Goal: Transaction & Acquisition: Purchase product/service

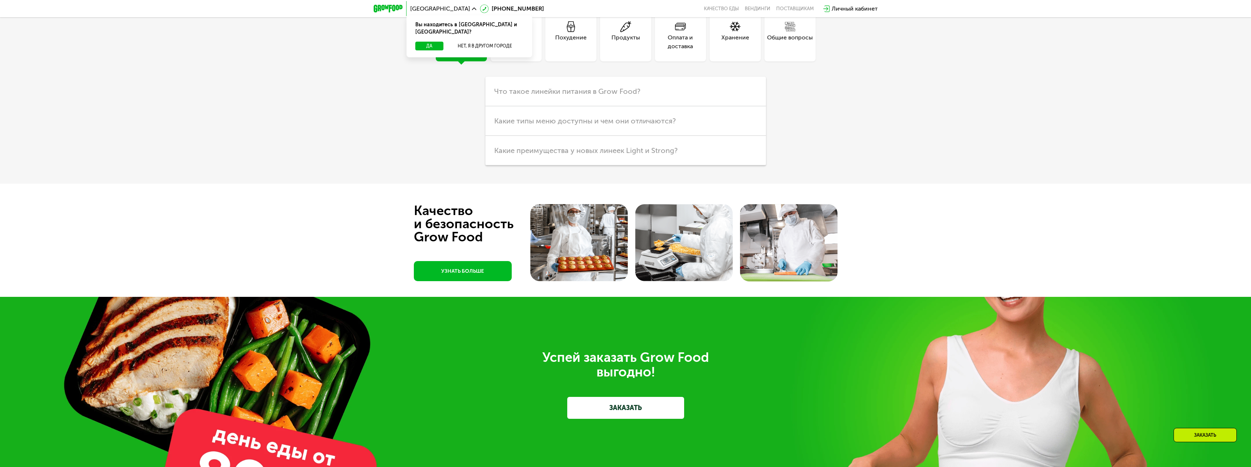
scroll to position [2374, 0]
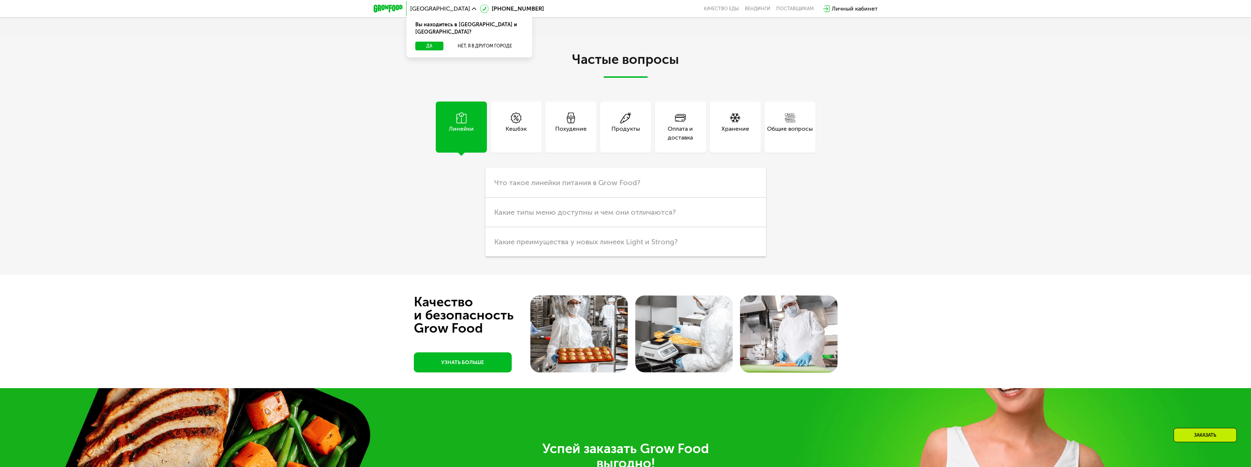
click at [612, 142] on div "Продукты" at bounding box center [625, 134] width 28 height 18
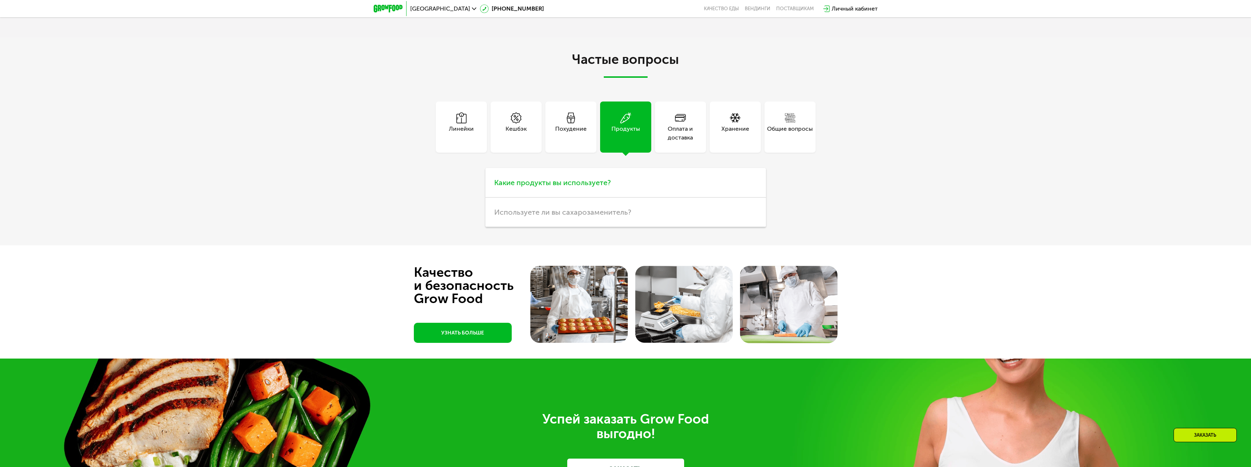
click at [599, 198] on h3 "Какие продукты вы используете?" at bounding box center [625, 183] width 280 height 30
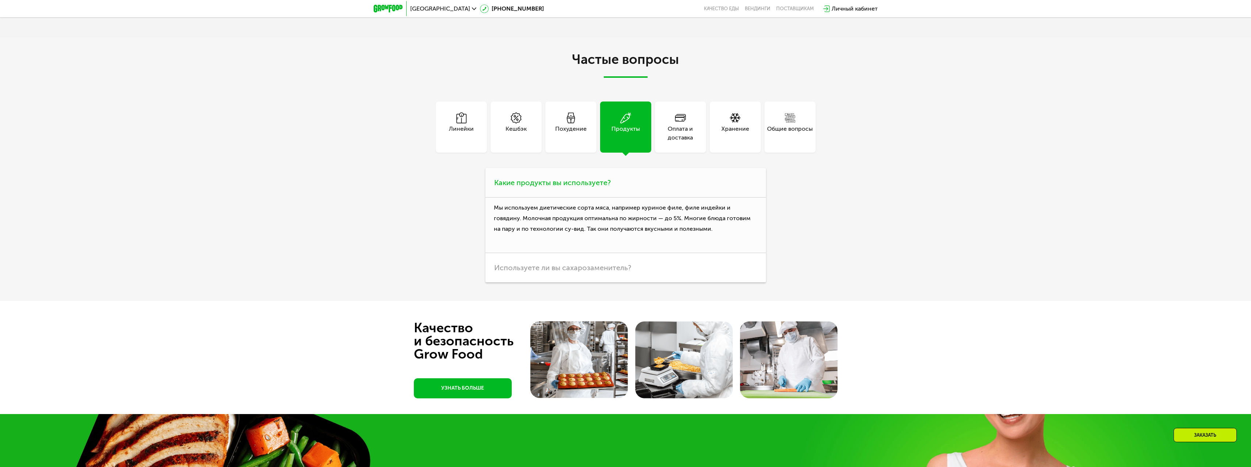
click at [599, 187] on span "Какие продукты вы используете?" at bounding box center [552, 182] width 117 height 9
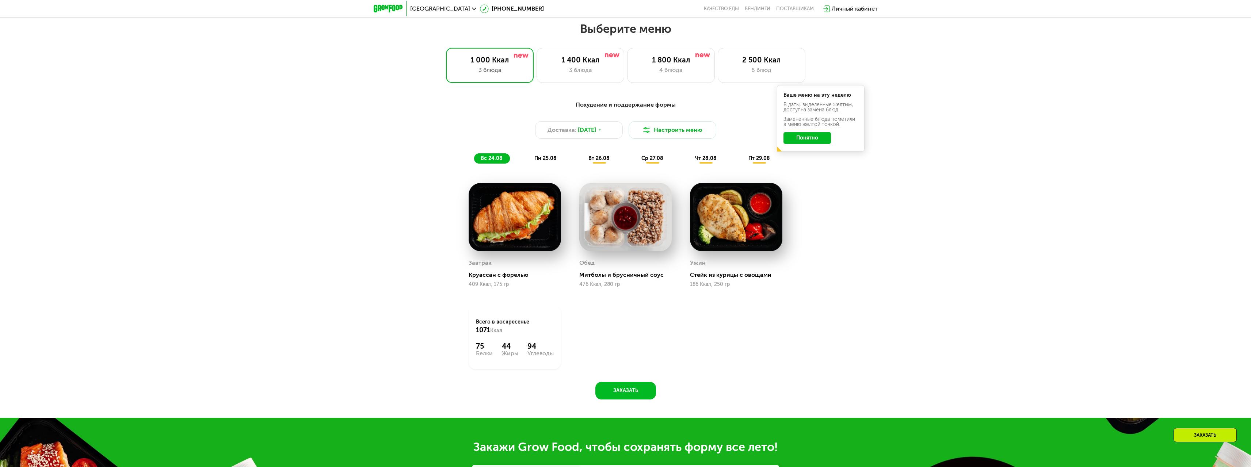
scroll to position [638, 0]
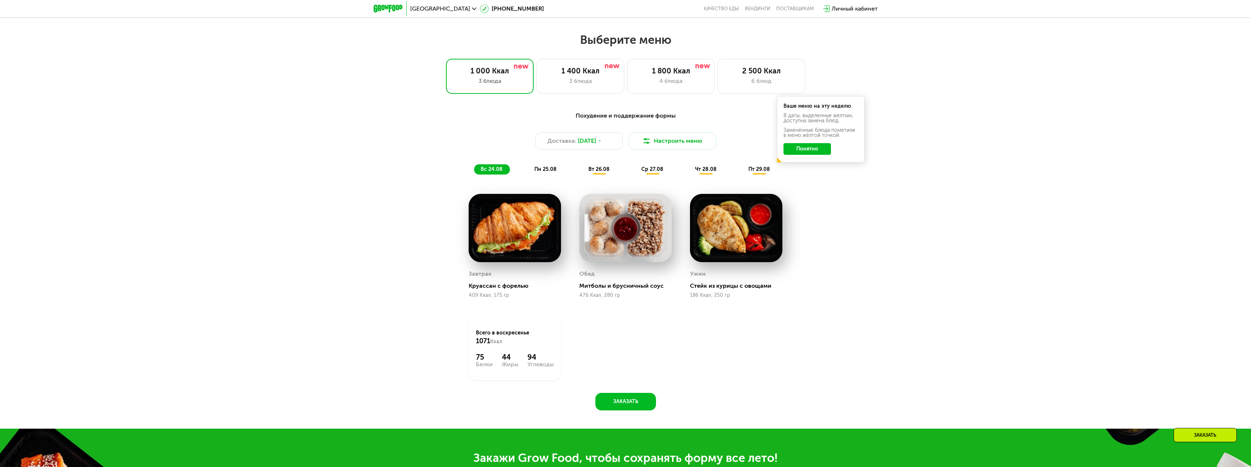
click at [550, 171] on span "пн 25.08" at bounding box center [545, 169] width 22 height 6
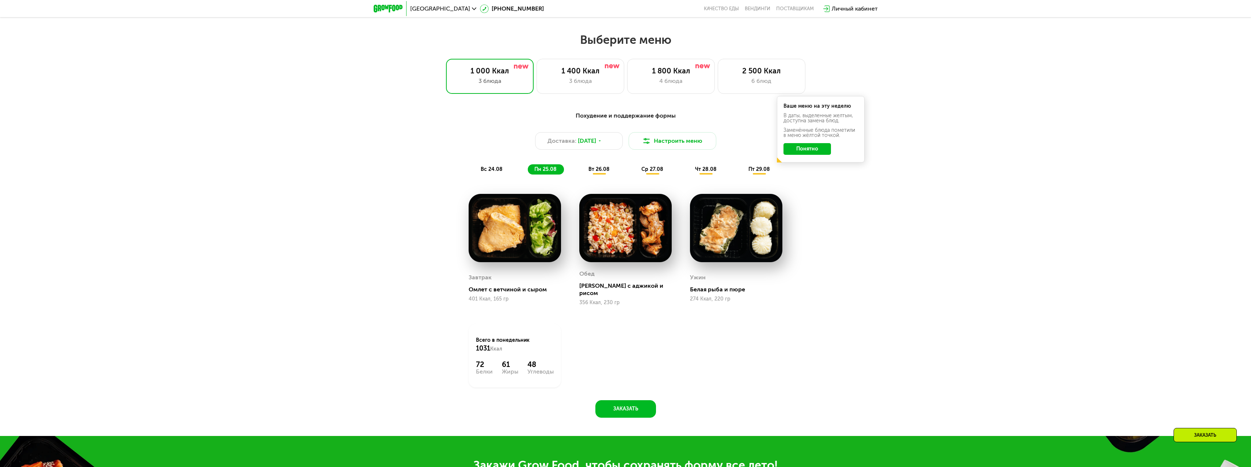
click at [499, 171] on span "вс 24.08" at bounding box center [492, 169] width 22 height 6
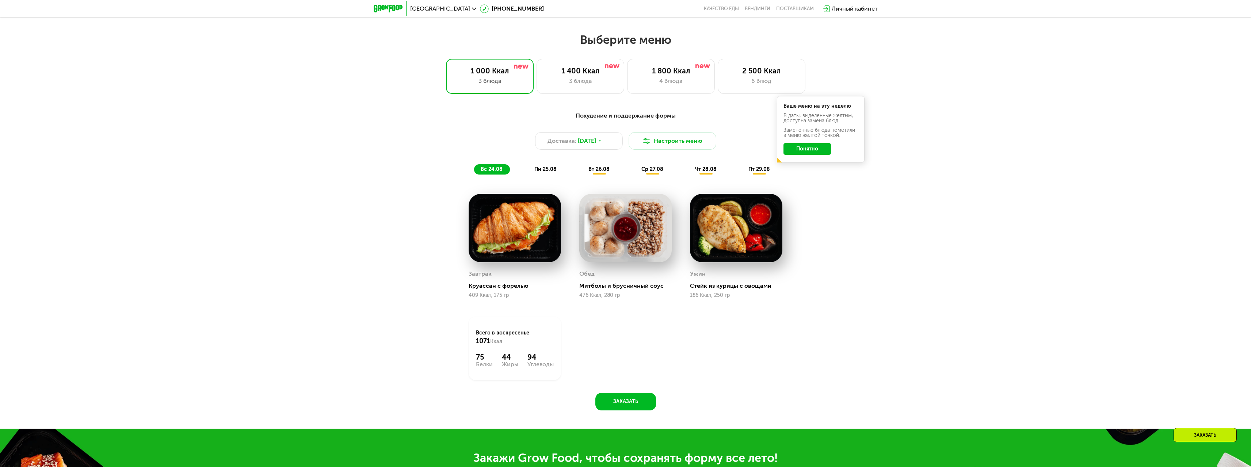
click at [550, 172] on span "пн 25.08" at bounding box center [545, 169] width 22 height 6
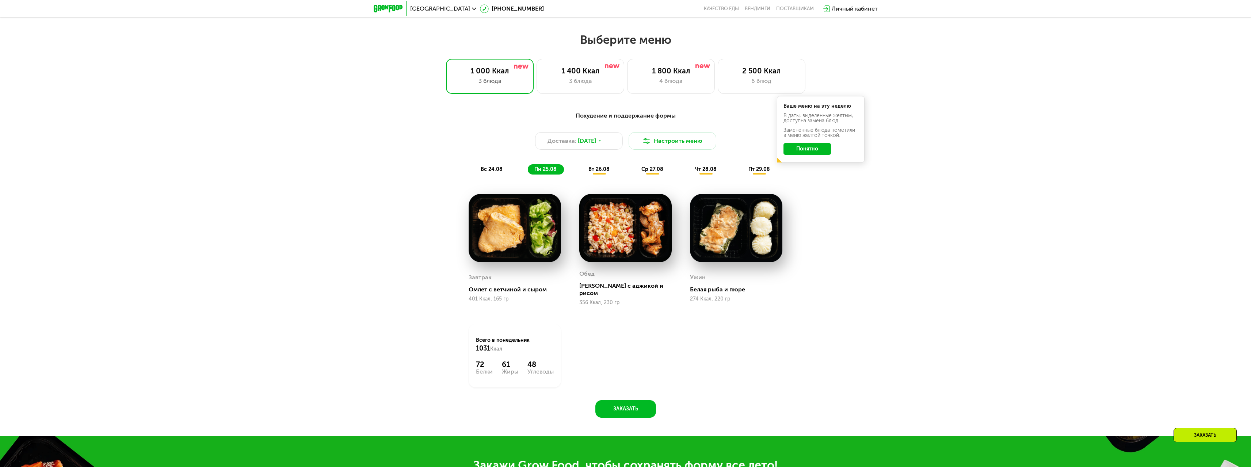
click at [593, 169] on span "вт 26.08" at bounding box center [598, 169] width 21 height 6
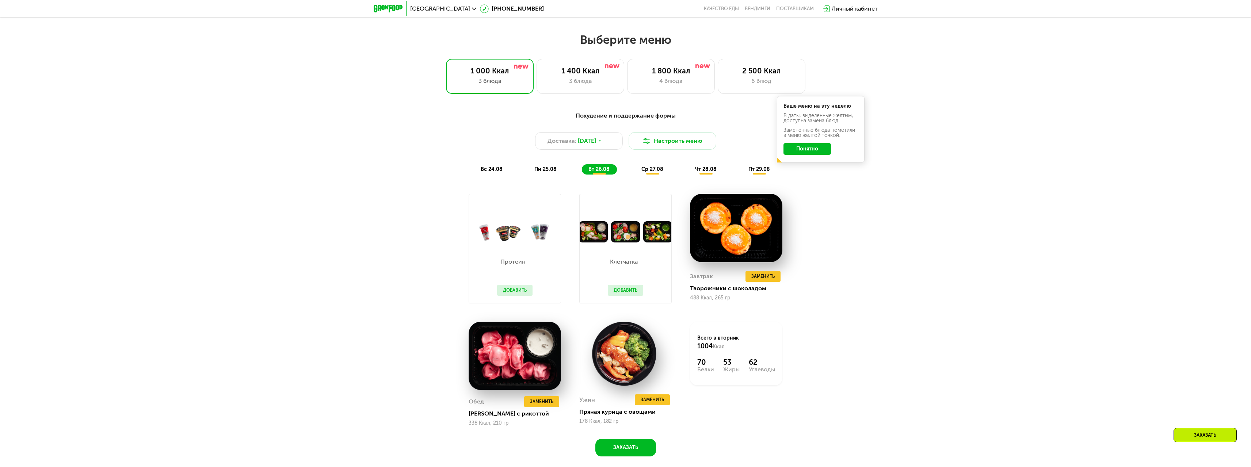
click at [651, 172] on span "ср 27.08" at bounding box center [652, 169] width 22 height 6
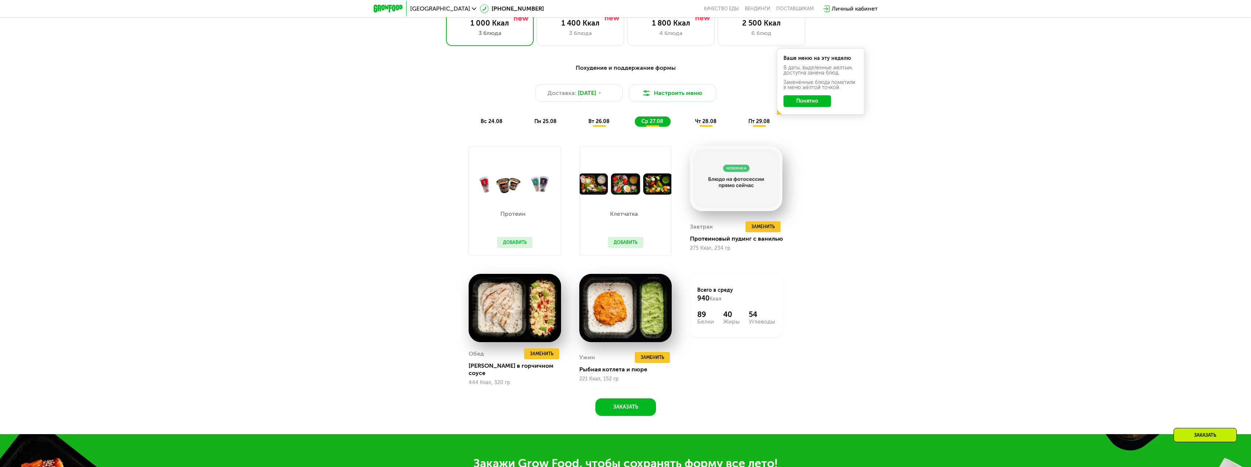
scroll to position [675, 0]
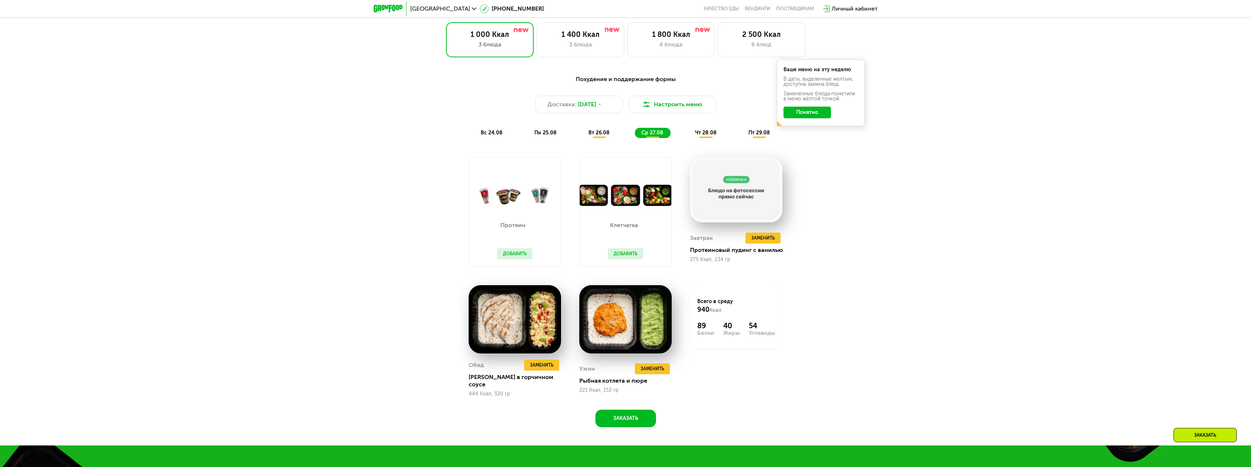
click at [704, 136] on span "чт 28.08" at bounding box center [706, 133] width 22 height 6
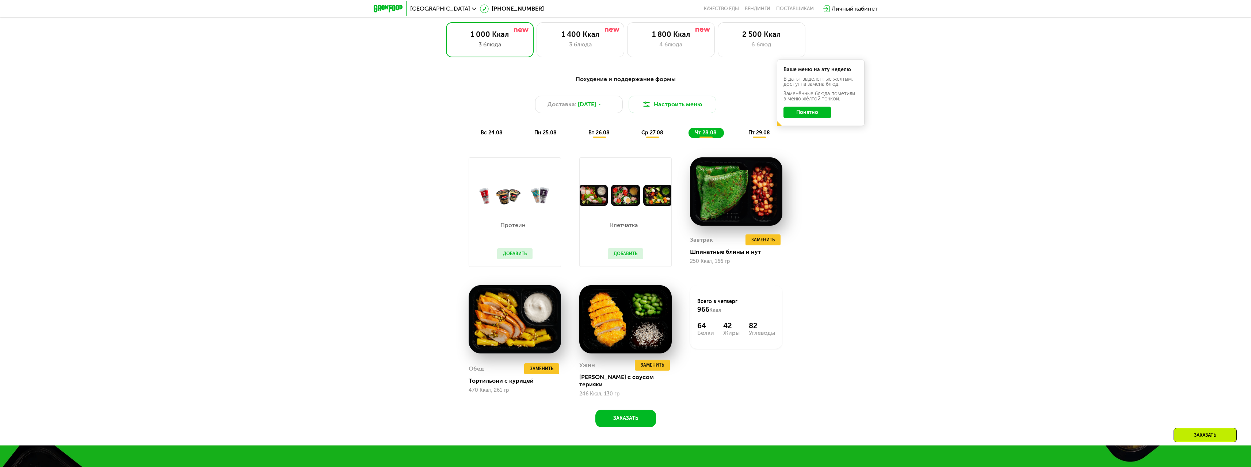
click at [760, 135] on span "пт 29.08" at bounding box center [759, 133] width 22 height 6
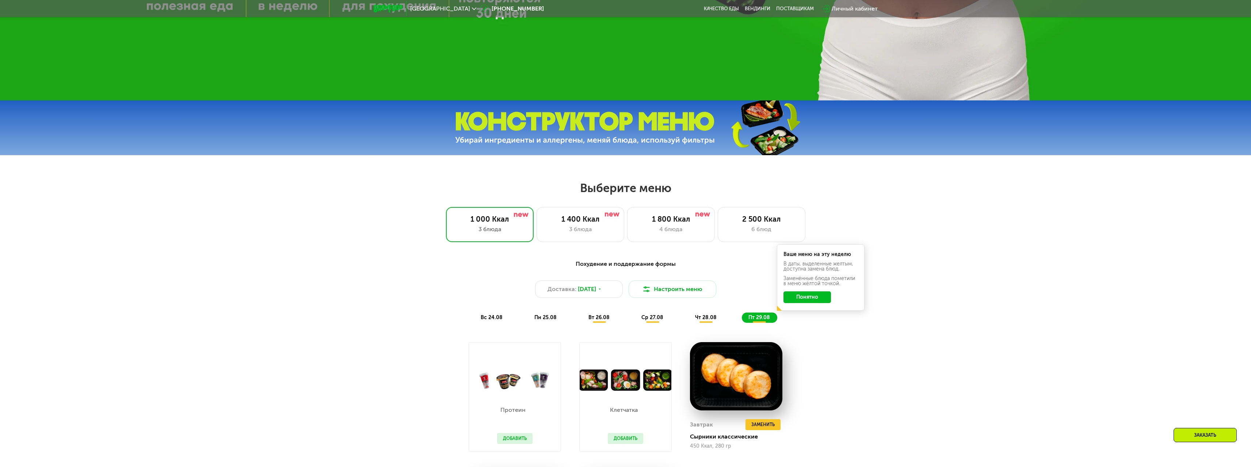
scroll to position [487, 0]
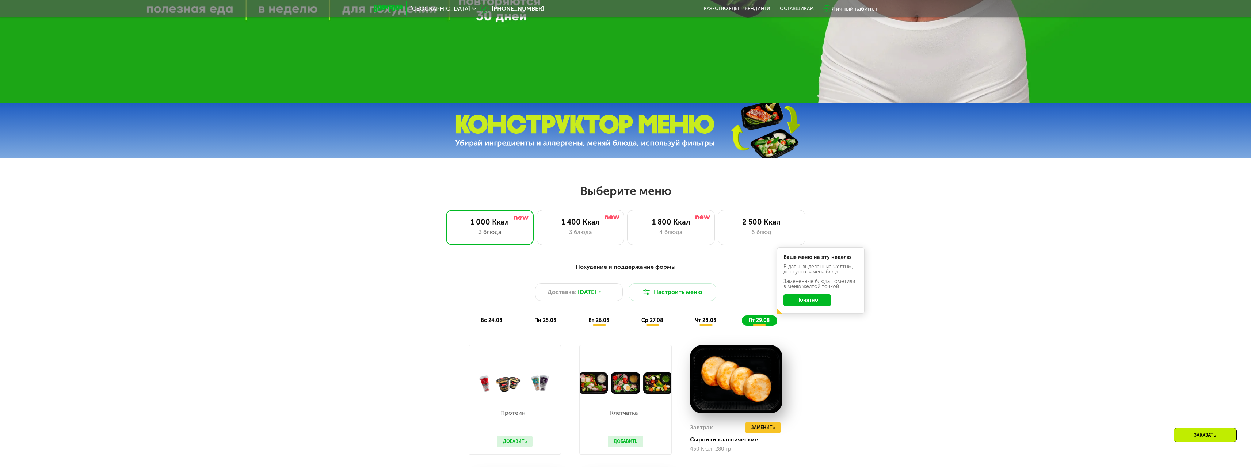
click at [703, 134] on img at bounding box center [585, 131] width 260 height 33
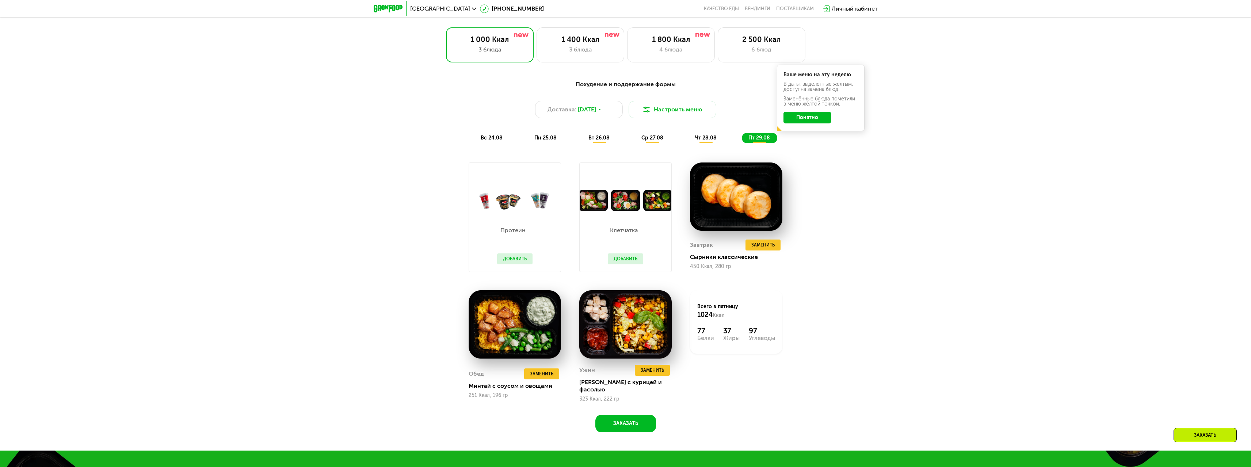
scroll to position [524, 0]
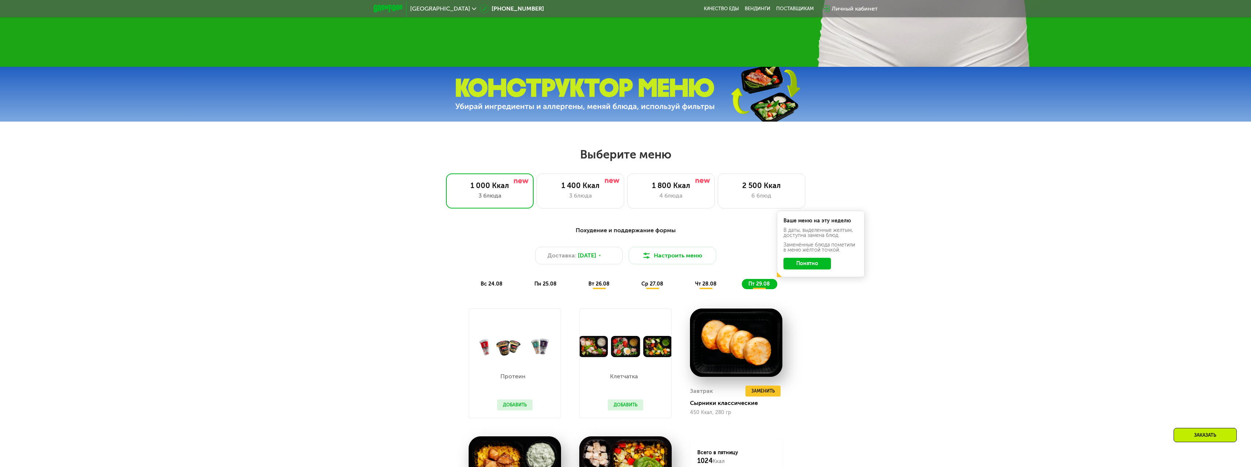
click at [803, 269] on button "Понятно" at bounding box center [806, 264] width 47 height 12
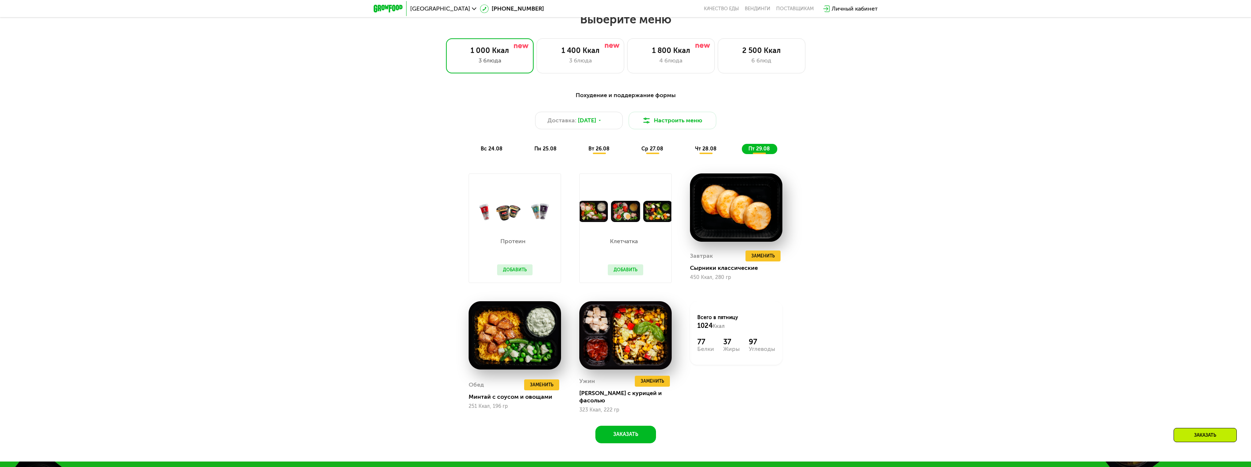
scroll to position [670, 0]
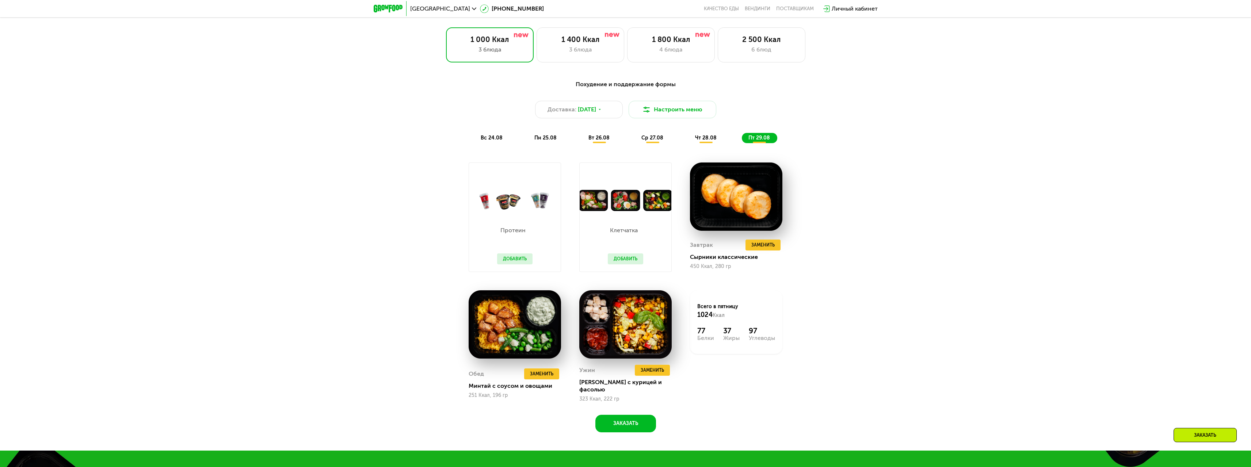
click at [541, 141] on span "пн 25.08" at bounding box center [545, 138] width 22 height 6
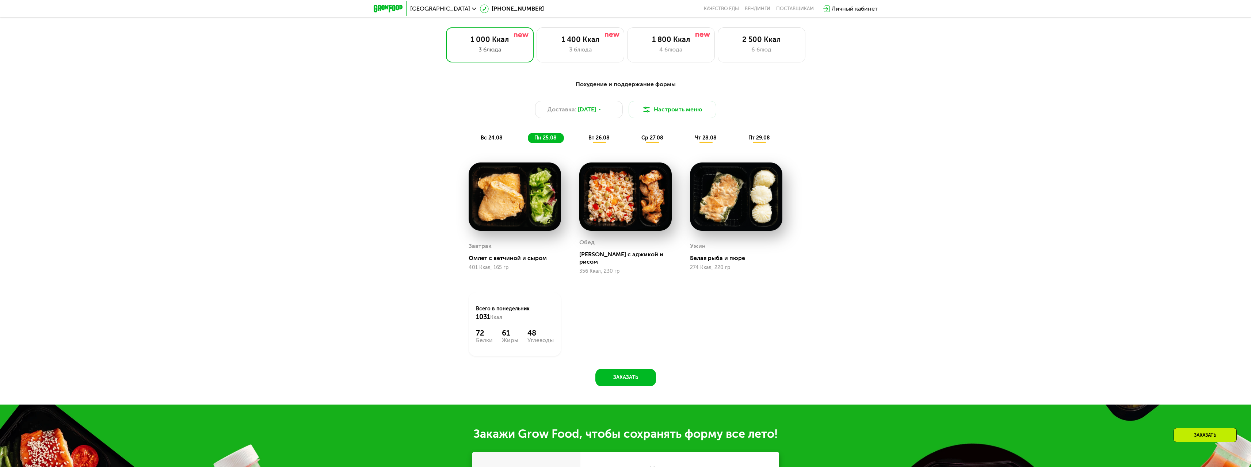
click at [500, 140] on span "вс 24.08" at bounding box center [492, 138] width 22 height 6
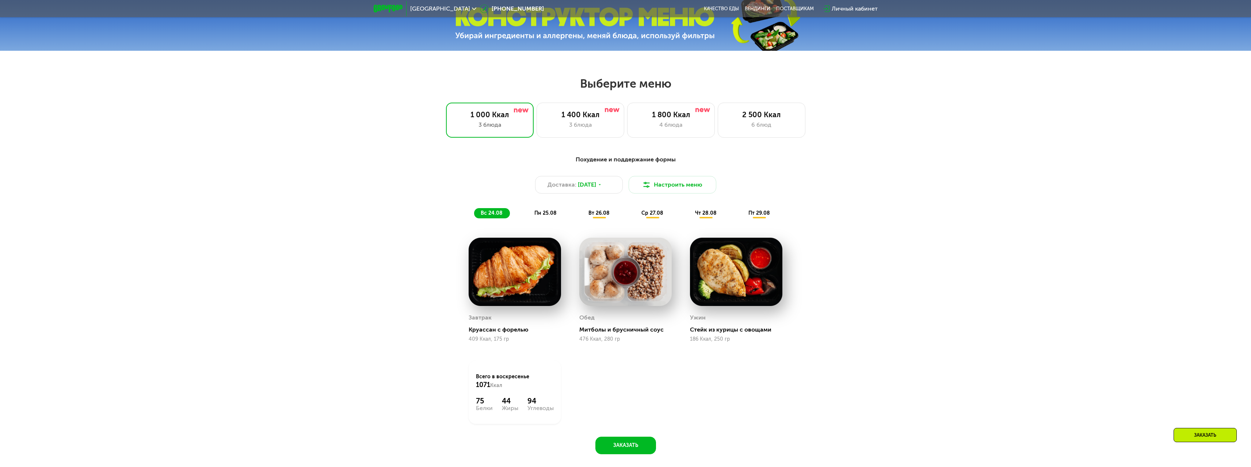
scroll to position [487, 0]
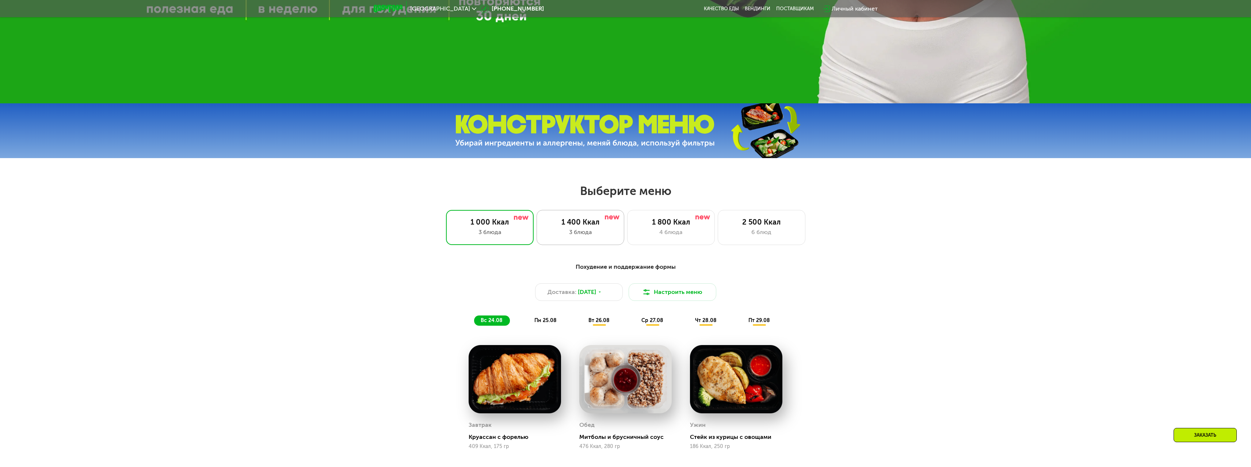
click at [572, 236] on div "3 блюда" at bounding box center [580, 232] width 72 height 9
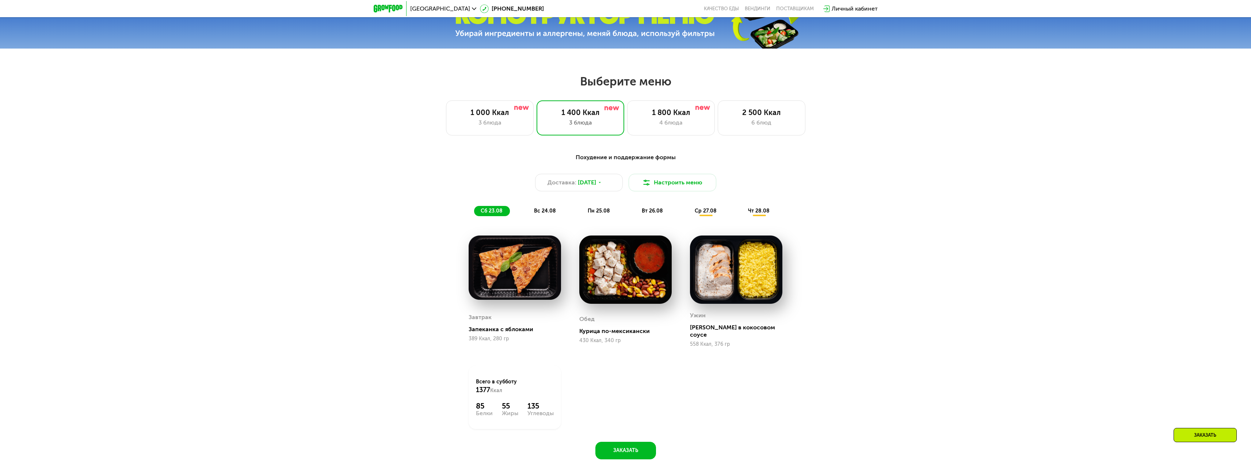
scroll to position [560, 0]
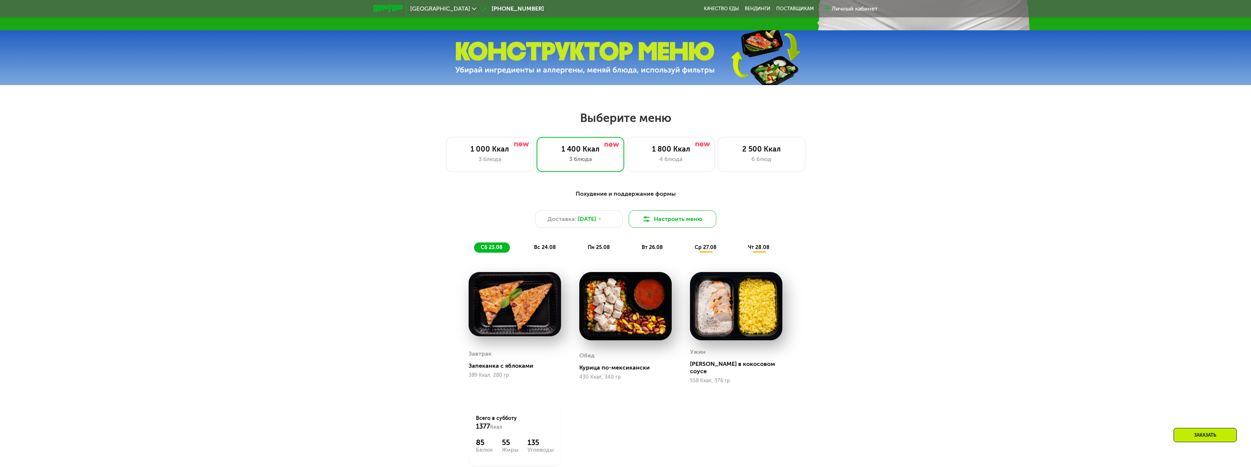
click at [669, 223] on button "Настроить меню" at bounding box center [673, 219] width 88 height 18
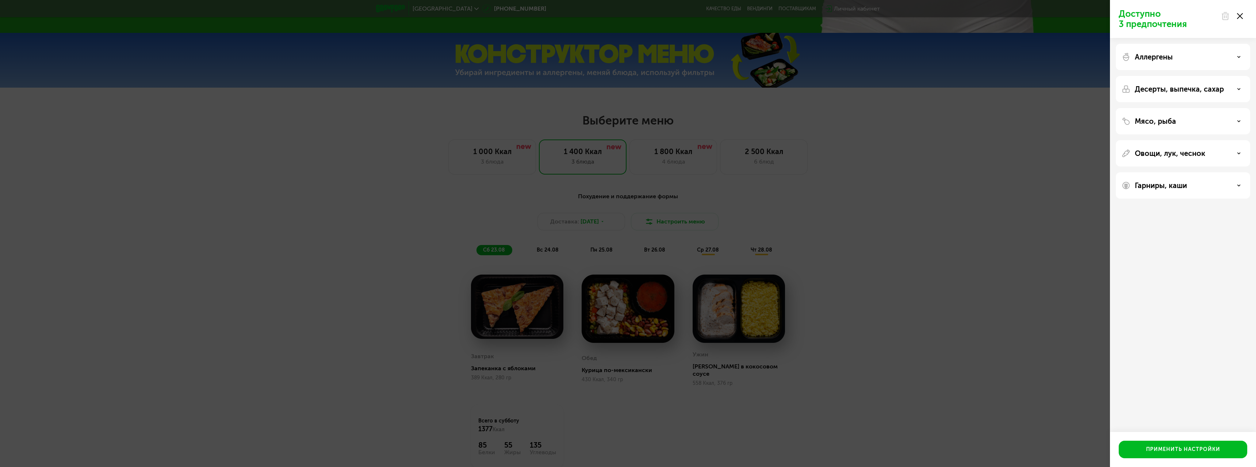
click at [1168, 120] on p "Мясо, рыба" at bounding box center [1155, 121] width 41 height 9
click at [1178, 122] on div "Мясо, рыба" at bounding box center [1183, 121] width 123 height 9
click at [1172, 93] on p "Десерты, выпечка, сахар" at bounding box center [1179, 89] width 89 height 9
click at [1172, 91] on p "Десерты, выпечка, сахар" at bounding box center [1179, 89] width 89 height 9
click at [1168, 76] on div "Аллергены" at bounding box center [1183, 89] width 134 height 26
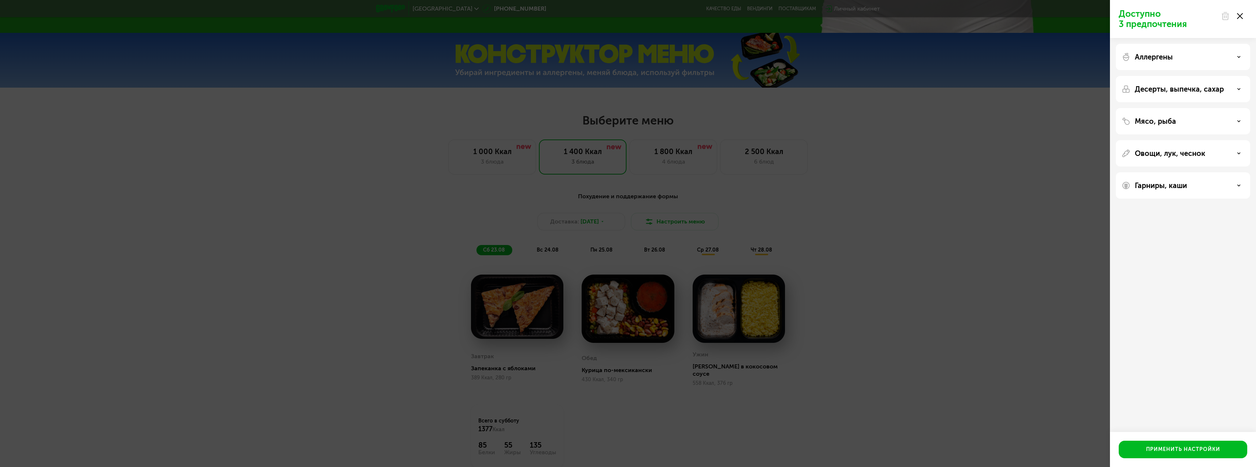
click at [1167, 58] on p "Аллергены" at bounding box center [1154, 57] width 38 height 9
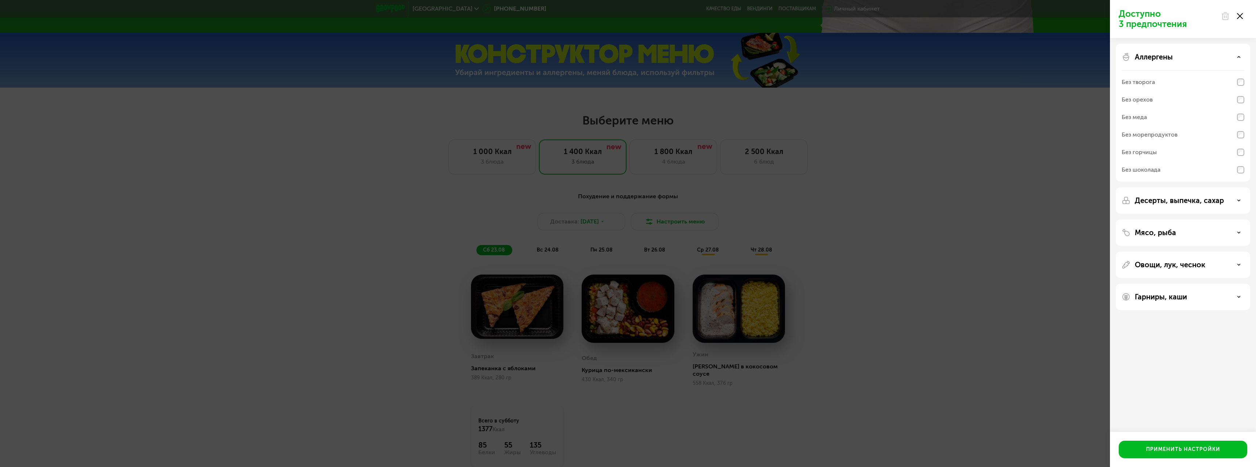
click at [1167, 58] on p "Аллергены" at bounding box center [1154, 57] width 38 height 9
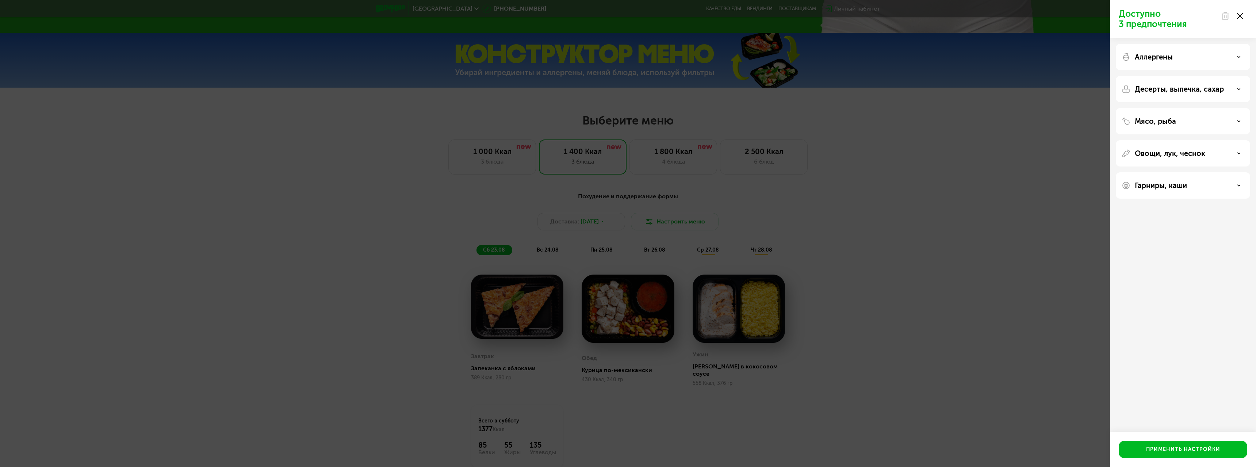
click at [1174, 157] on p "Овощи, лук, чеснок" at bounding box center [1170, 153] width 70 height 9
click at [1174, 156] on p "Овощи, лук, чеснок" at bounding box center [1170, 153] width 70 height 9
click at [1170, 191] on div "Гарниры, каши" at bounding box center [1183, 185] width 134 height 26
click at [1170, 186] on p "Гарниры, каши" at bounding box center [1161, 185] width 52 height 9
click at [1162, 183] on p "Гарниры, каши" at bounding box center [1161, 185] width 52 height 9
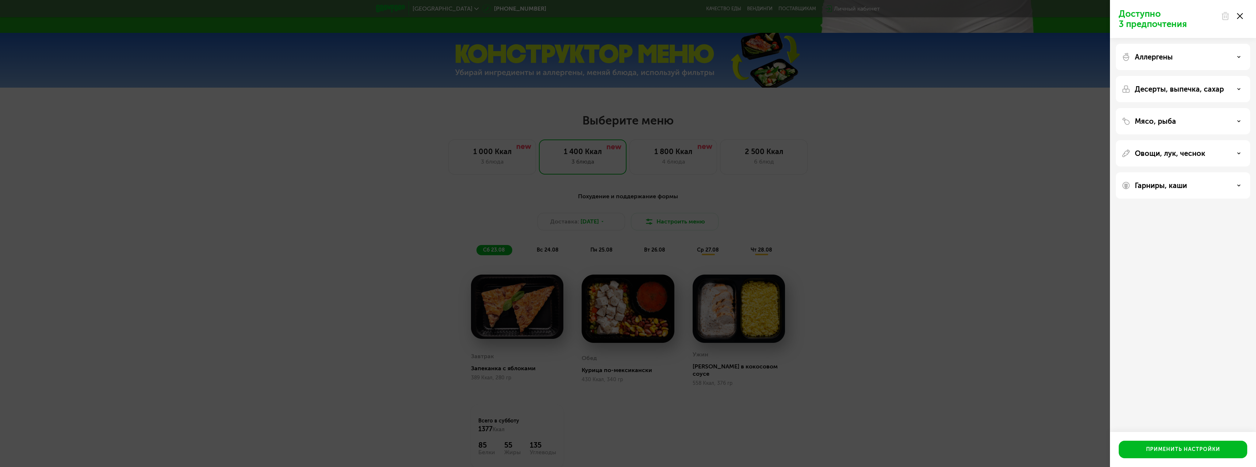
drag, startPoint x: 1241, startPoint y: 12, endPoint x: 1246, endPoint y: 24, distance: 13.1
click at [1241, 12] on div at bounding box center [1232, 16] width 31 height 15
click at [1242, 14] on use at bounding box center [1240, 16] width 6 height 6
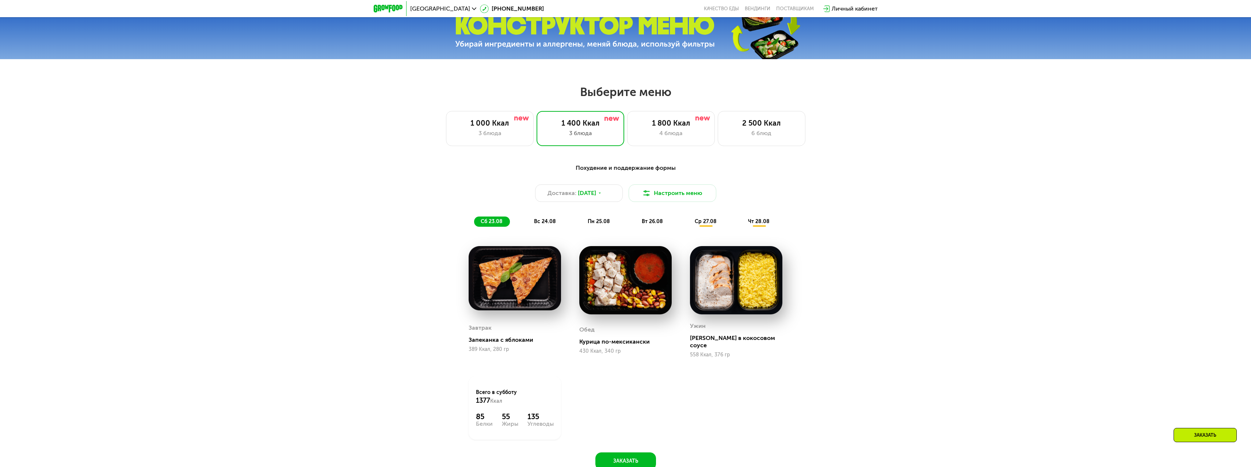
scroll to position [584, 0]
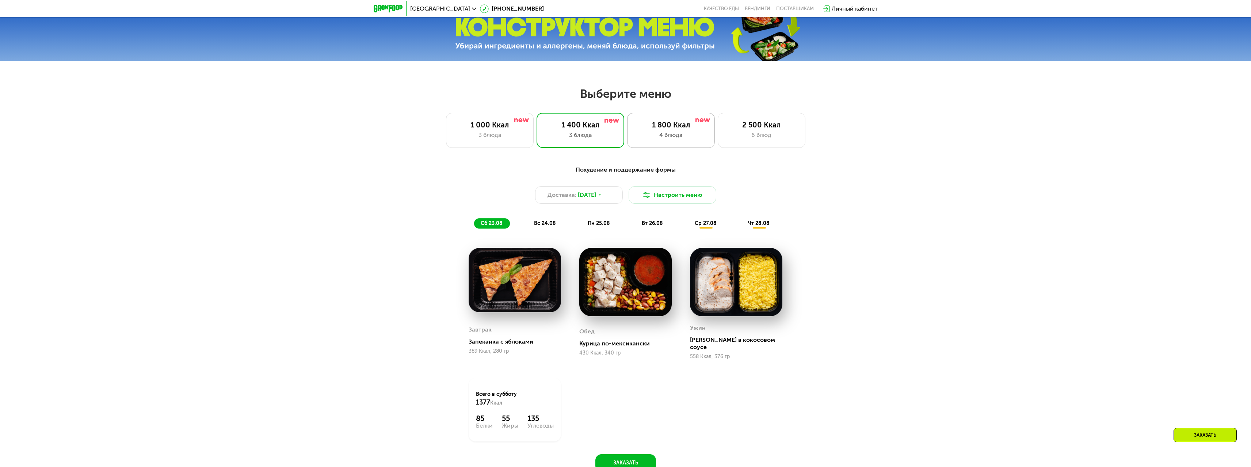
click at [656, 135] on div "4 блюда" at bounding box center [671, 135] width 72 height 9
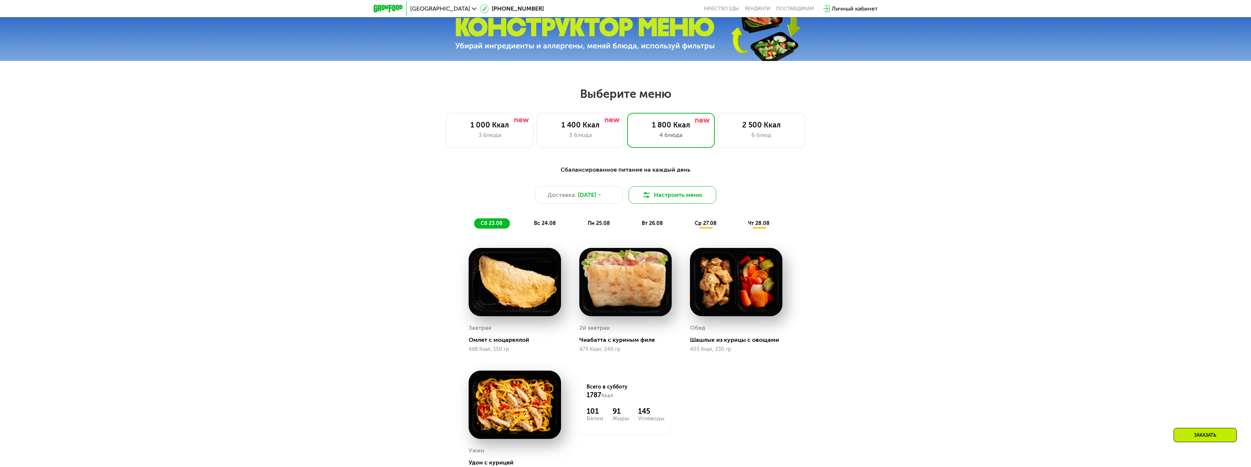
click at [654, 200] on button "Настроить меню" at bounding box center [673, 195] width 88 height 18
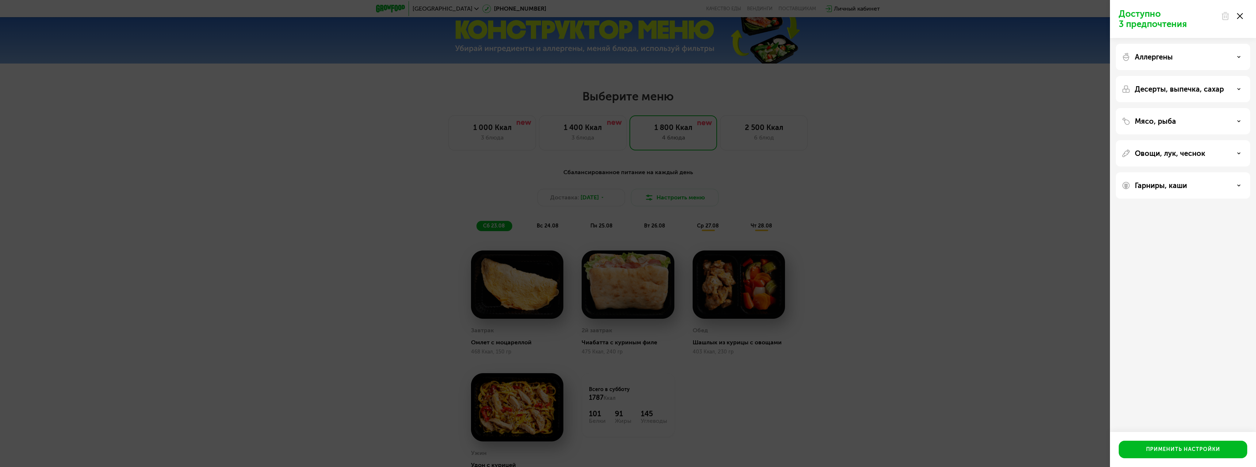
click at [1239, 17] on icon at bounding box center [1240, 16] width 6 height 6
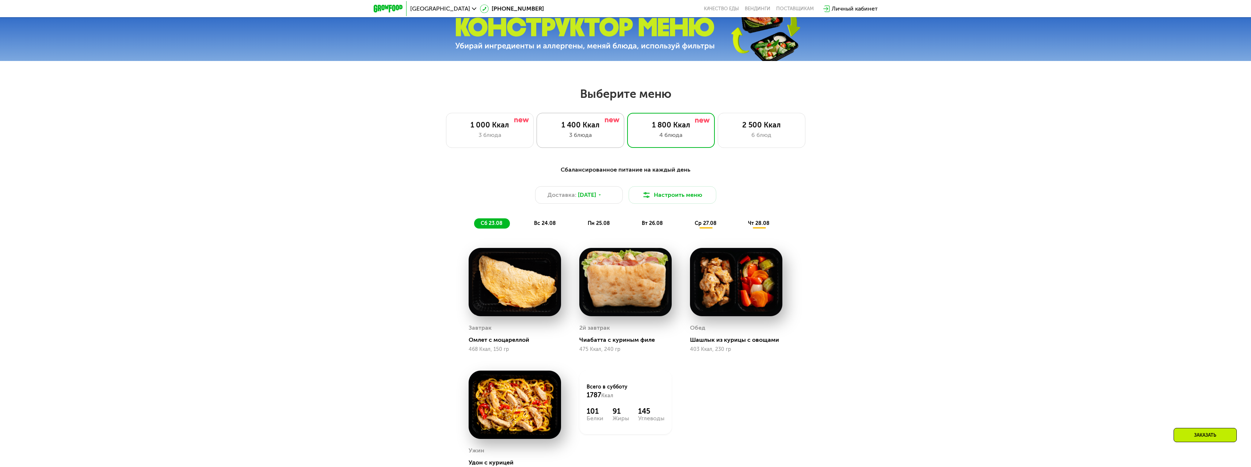
click at [576, 134] on div "3 блюда" at bounding box center [580, 135] width 72 height 9
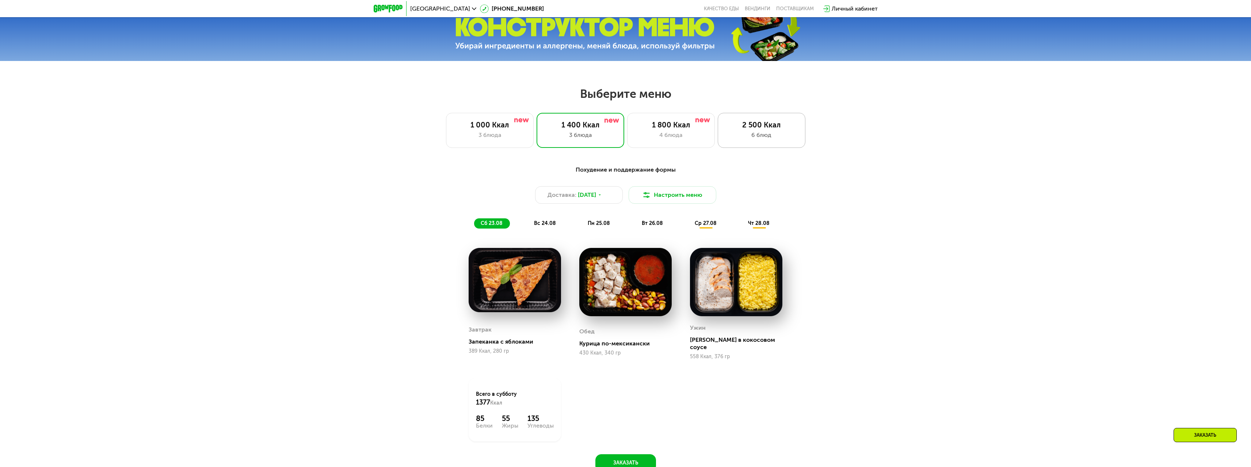
click at [748, 139] on div "6 блюд" at bounding box center [761, 135] width 72 height 9
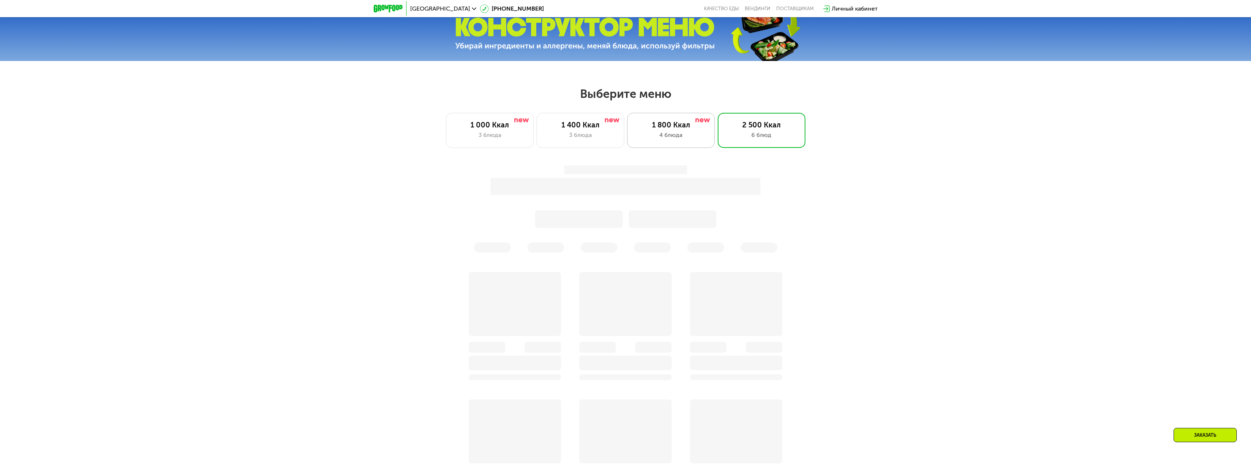
click at [657, 137] on div "4 блюда" at bounding box center [671, 135] width 72 height 9
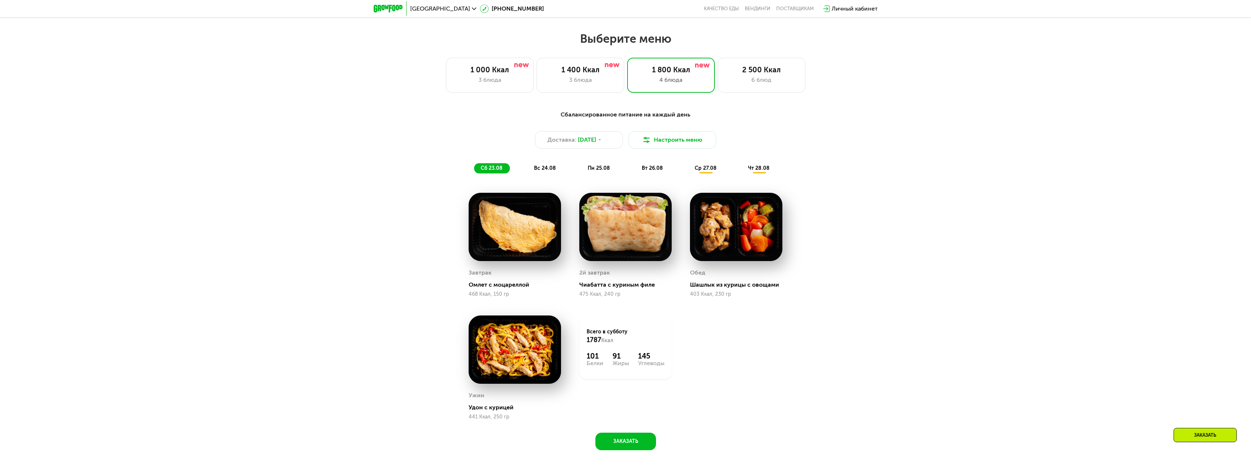
scroll to position [525, 0]
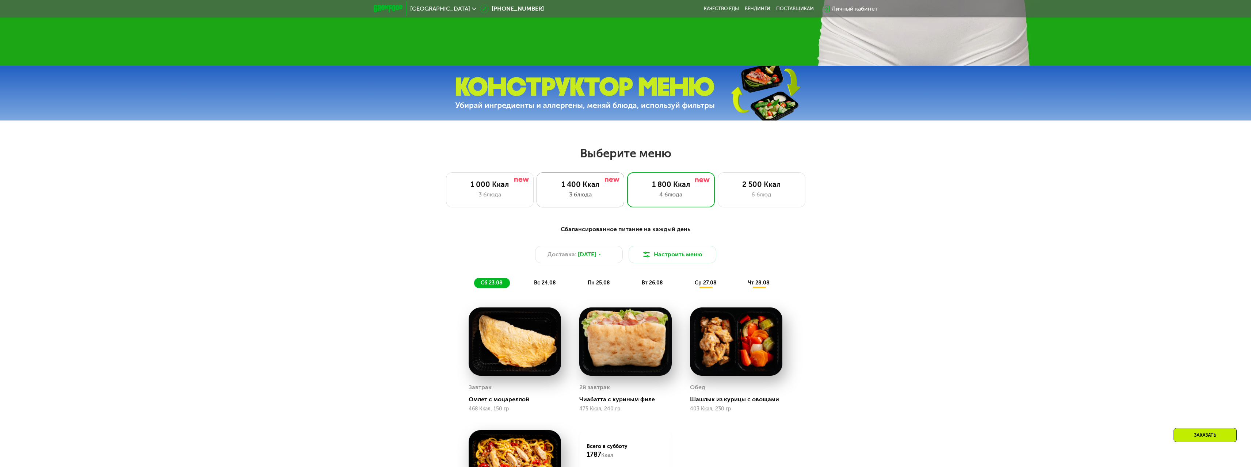
click at [584, 193] on div "3 блюда" at bounding box center [580, 194] width 72 height 9
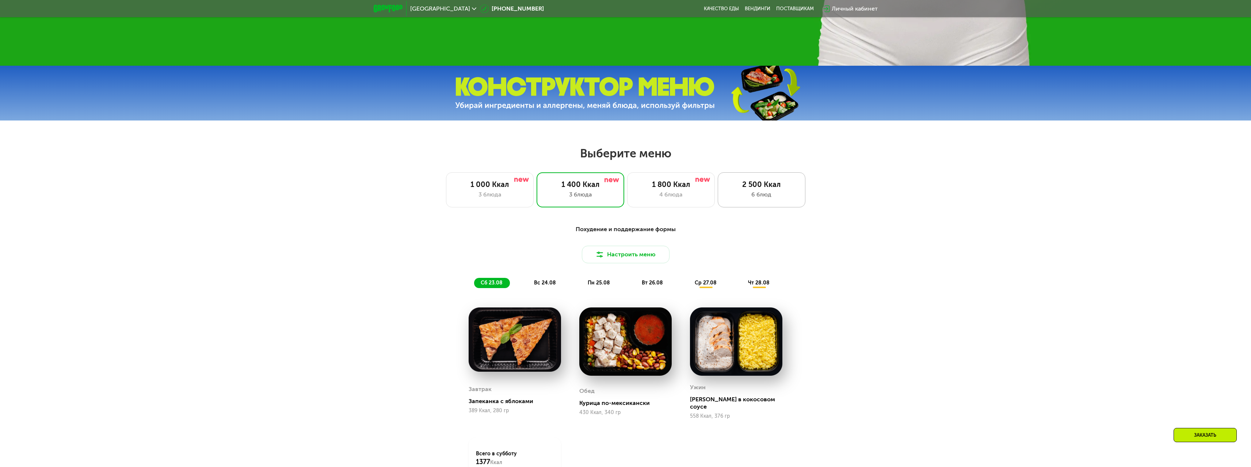
click at [751, 197] on div "6 блюд" at bounding box center [761, 194] width 72 height 9
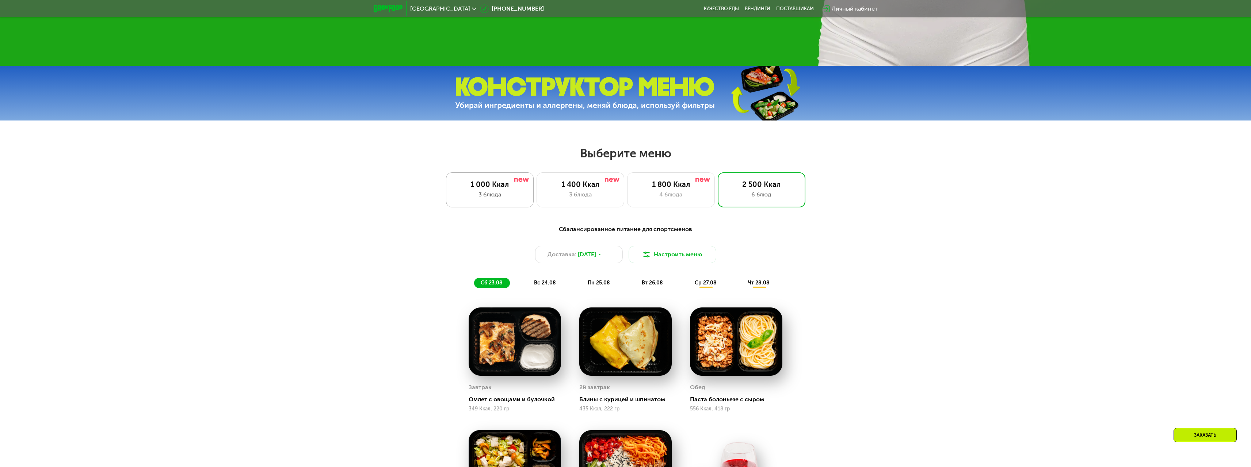
click at [517, 196] on div "3 блюда" at bounding box center [490, 194] width 72 height 9
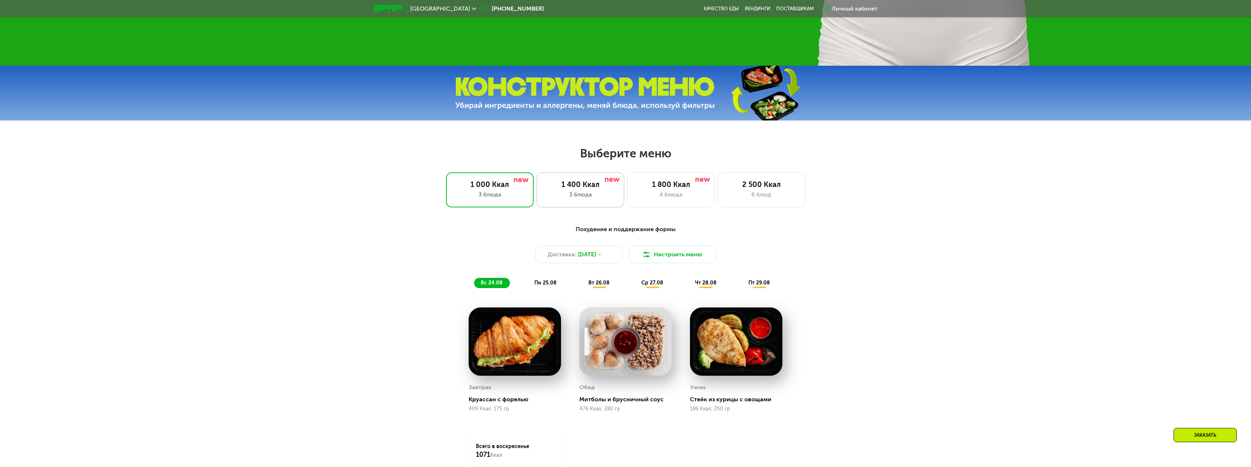
click at [588, 196] on div "3 блюда" at bounding box center [580, 194] width 72 height 9
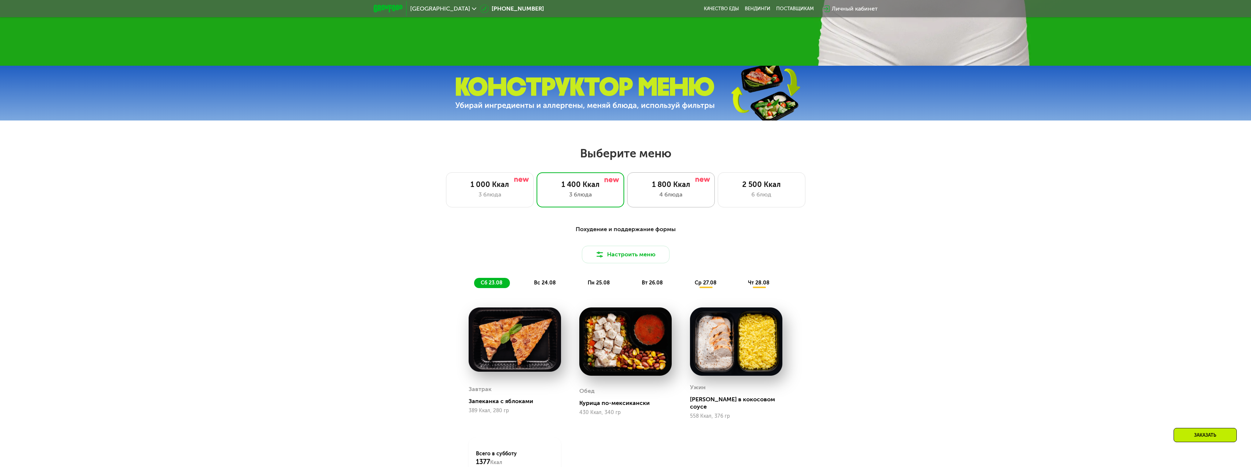
click at [665, 196] on div "4 блюда" at bounding box center [671, 194] width 72 height 9
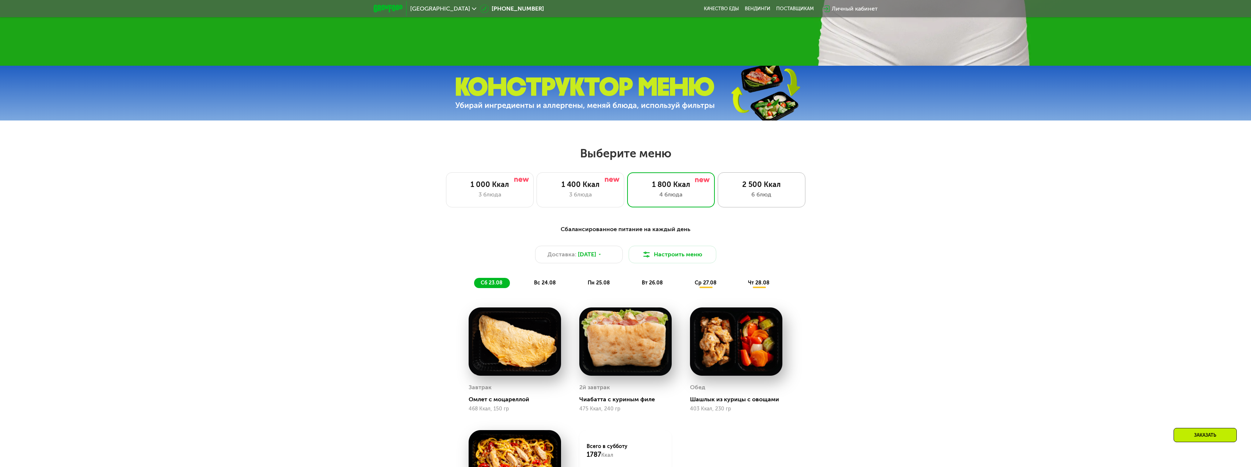
click at [750, 194] on div "6 блюд" at bounding box center [761, 194] width 72 height 9
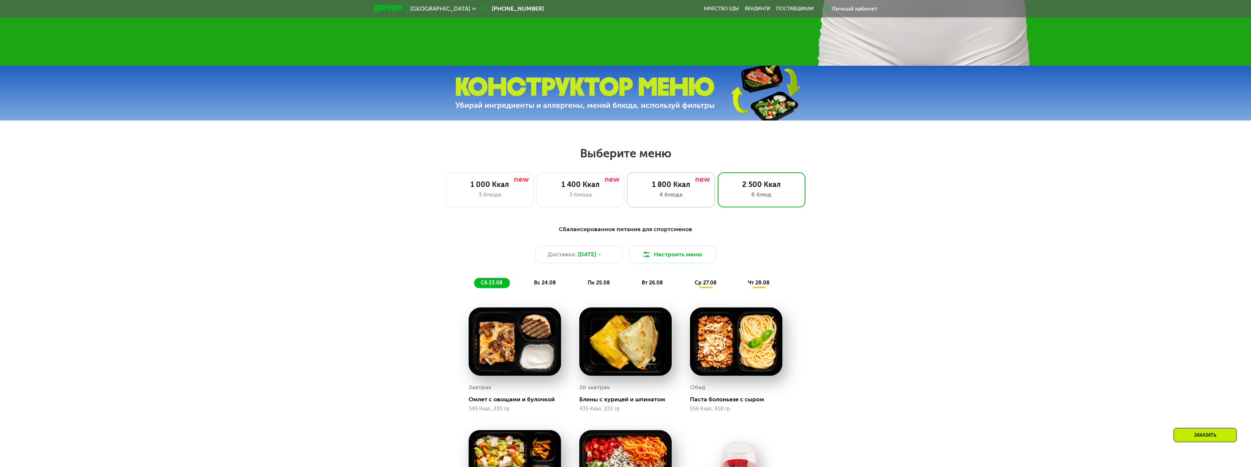
click at [665, 188] on div "1 800 Ккал" at bounding box center [671, 184] width 72 height 9
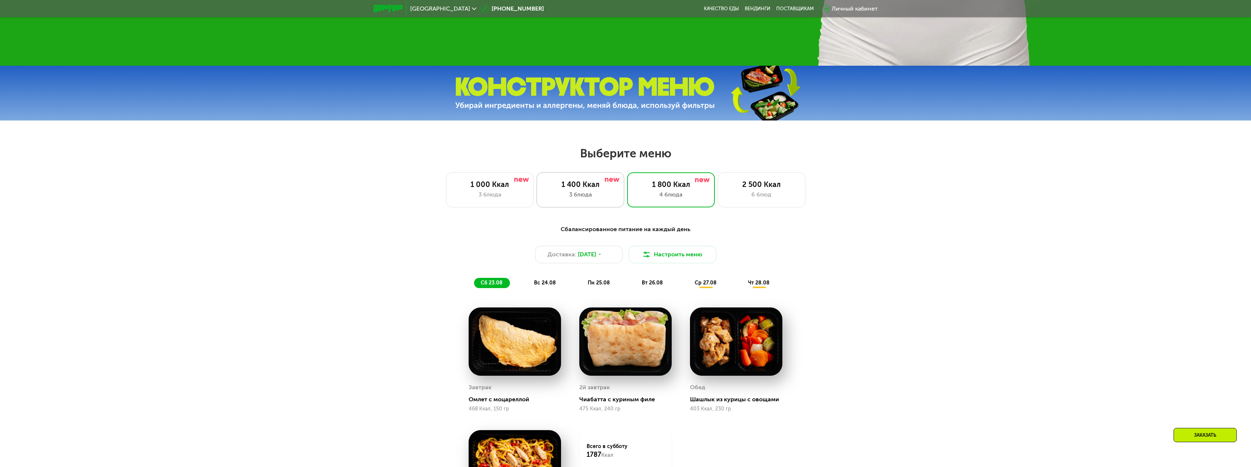
click at [609, 194] on div "3 блюда" at bounding box center [580, 194] width 72 height 9
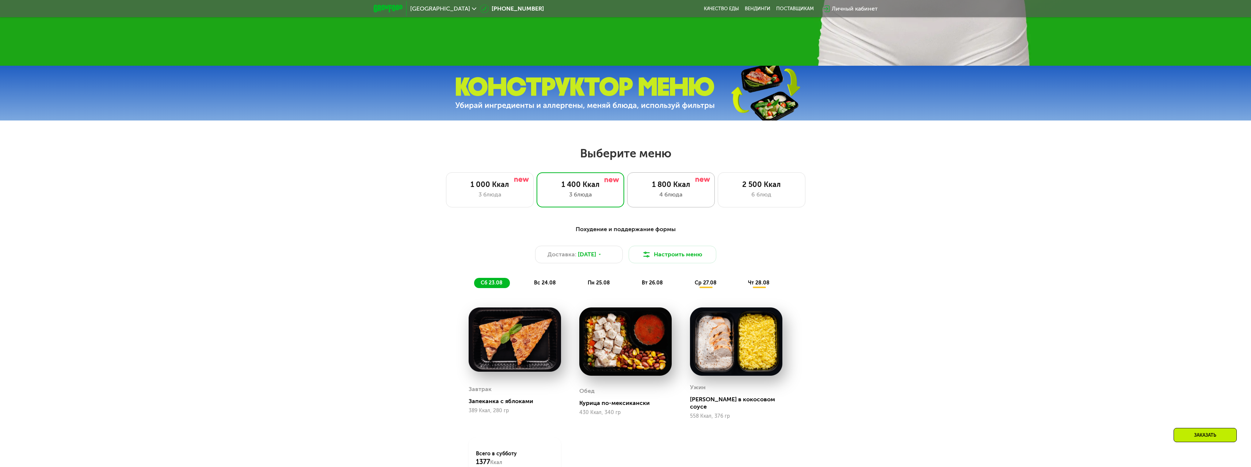
click at [718, 192] on div "1 800 Ккал 4 блюда" at bounding box center [762, 189] width 88 height 35
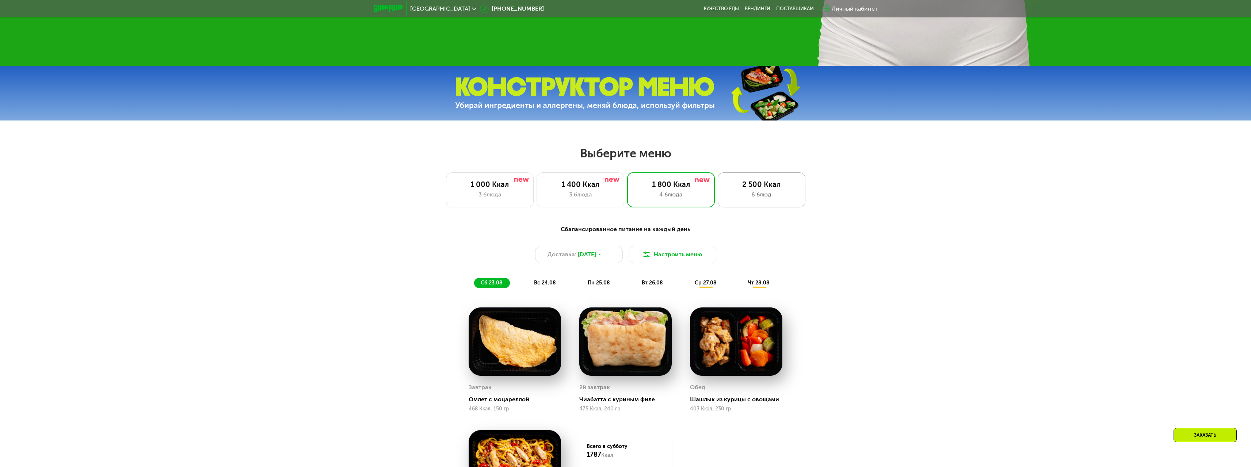
click at [734, 194] on div "6 блюд" at bounding box center [761, 194] width 72 height 9
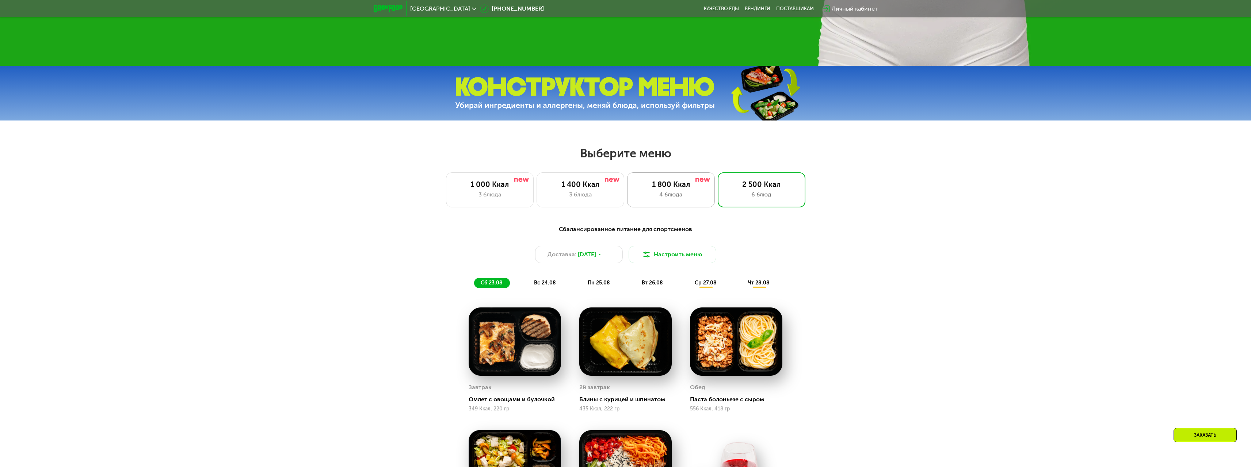
click at [664, 199] on div "4 блюда" at bounding box center [671, 194] width 72 height 9
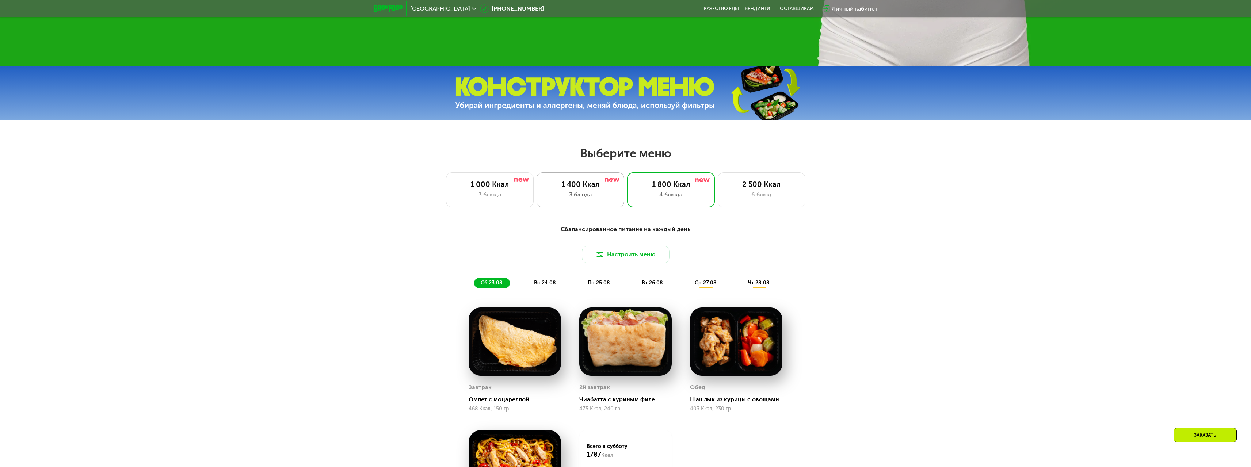
click at [591, 199] on div "3 блюда" at bounding box center [580, 194] width 72 height 9
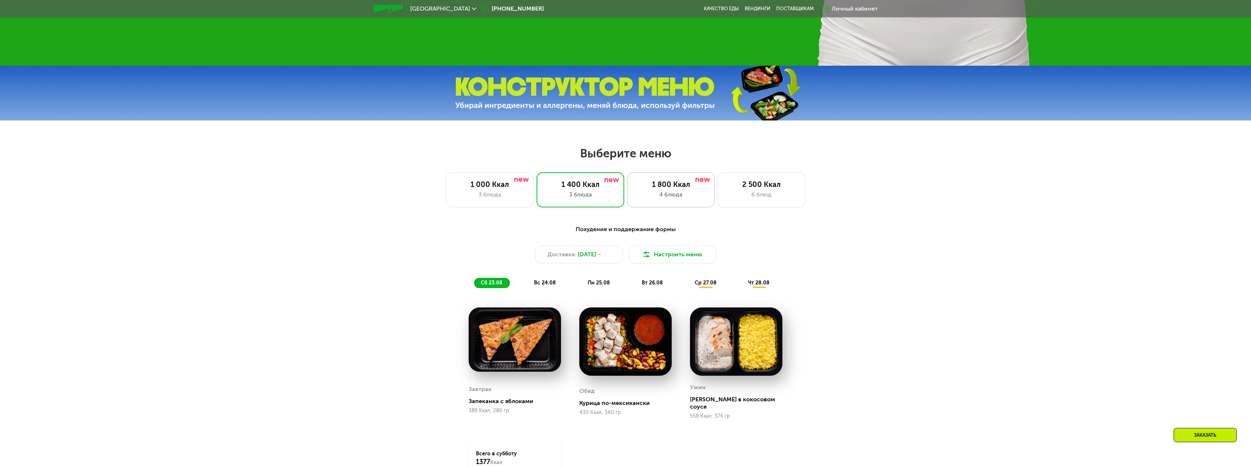
click at [676, 195] on div "4 блюда" at bounding box center [671, 194] width 72 height 9
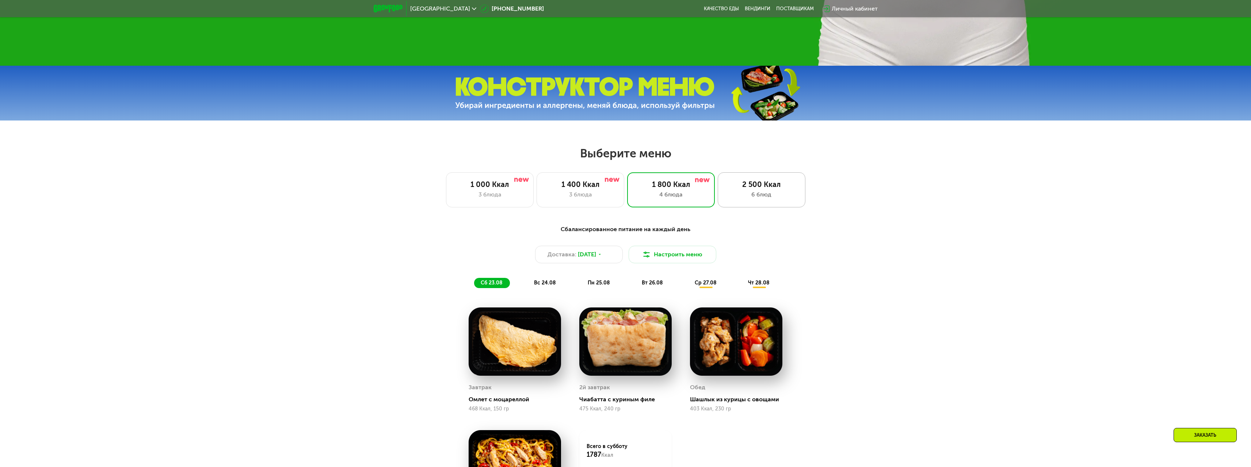
click at [753, 196] on div "6 блюд" at bounding box center [761, 194] width 72 height 9
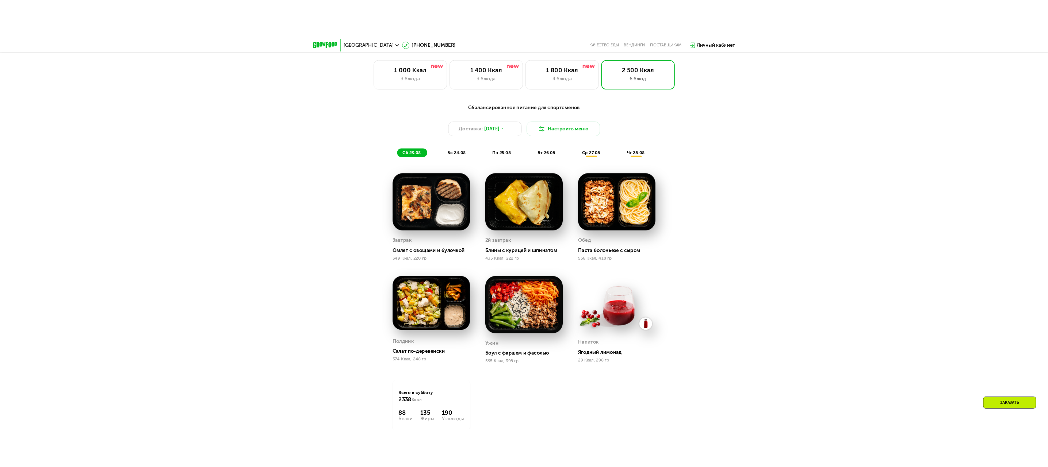
scroll to position [575, 0]
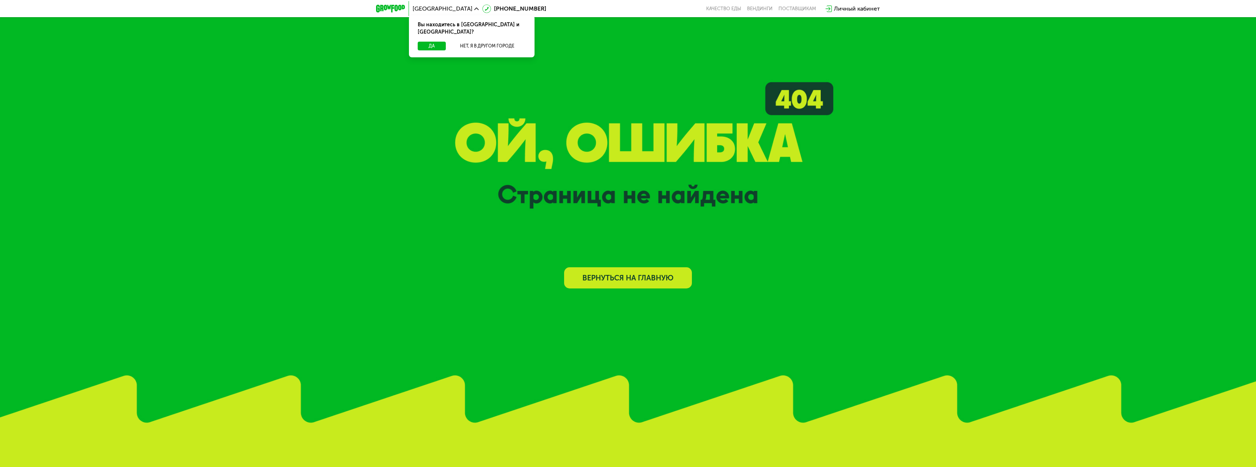
click at [612, 274] on link "Вернуться на главную" at bounding box center [628, 277] width 128 height 21
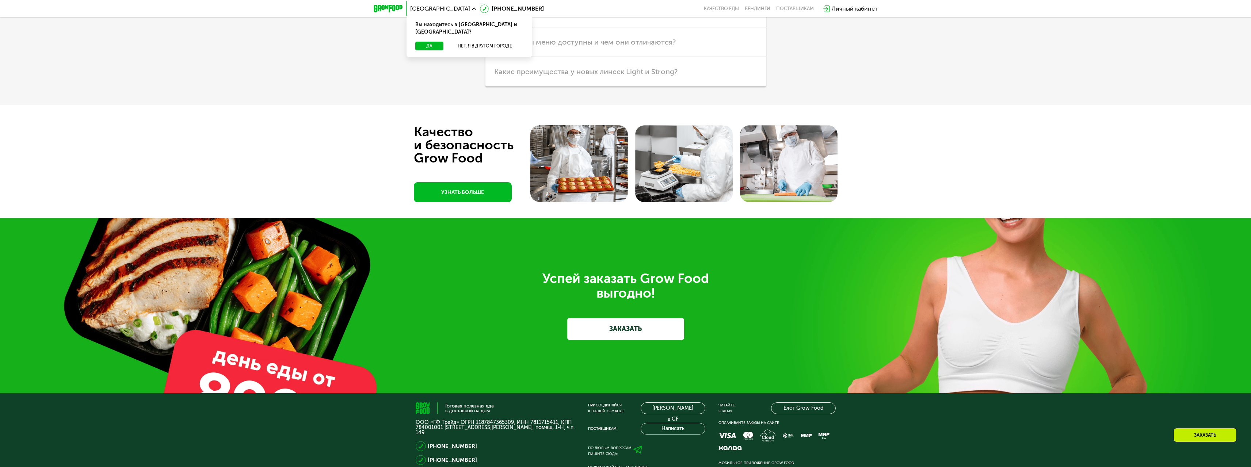
scroll to position [2713, 0]
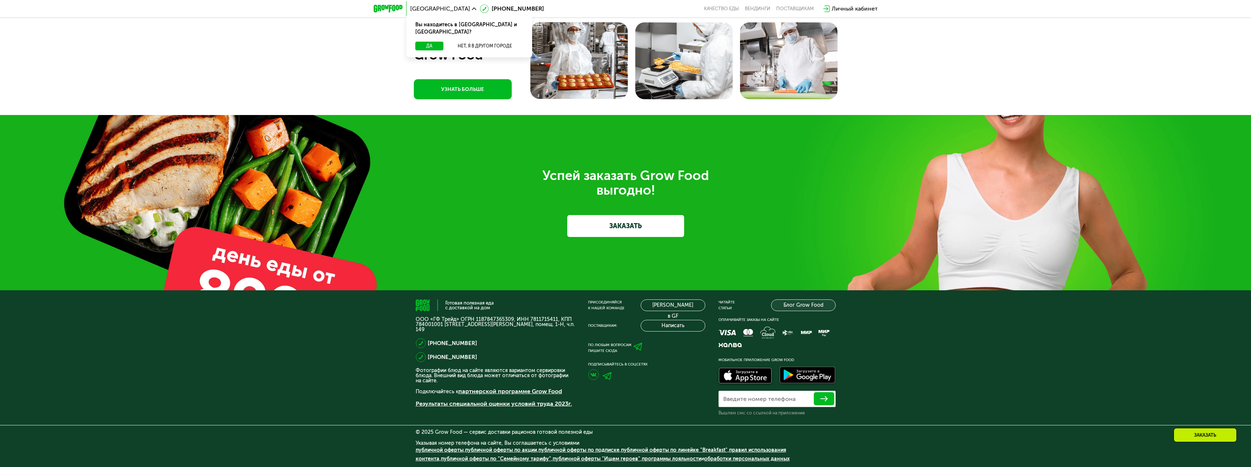
click at [793, 305] on link "Блог Grow Food" at bounding box center [803, 305] width 65 height 12
